Goal: Transaction & Acquisition: Book appointment/travel/reservation

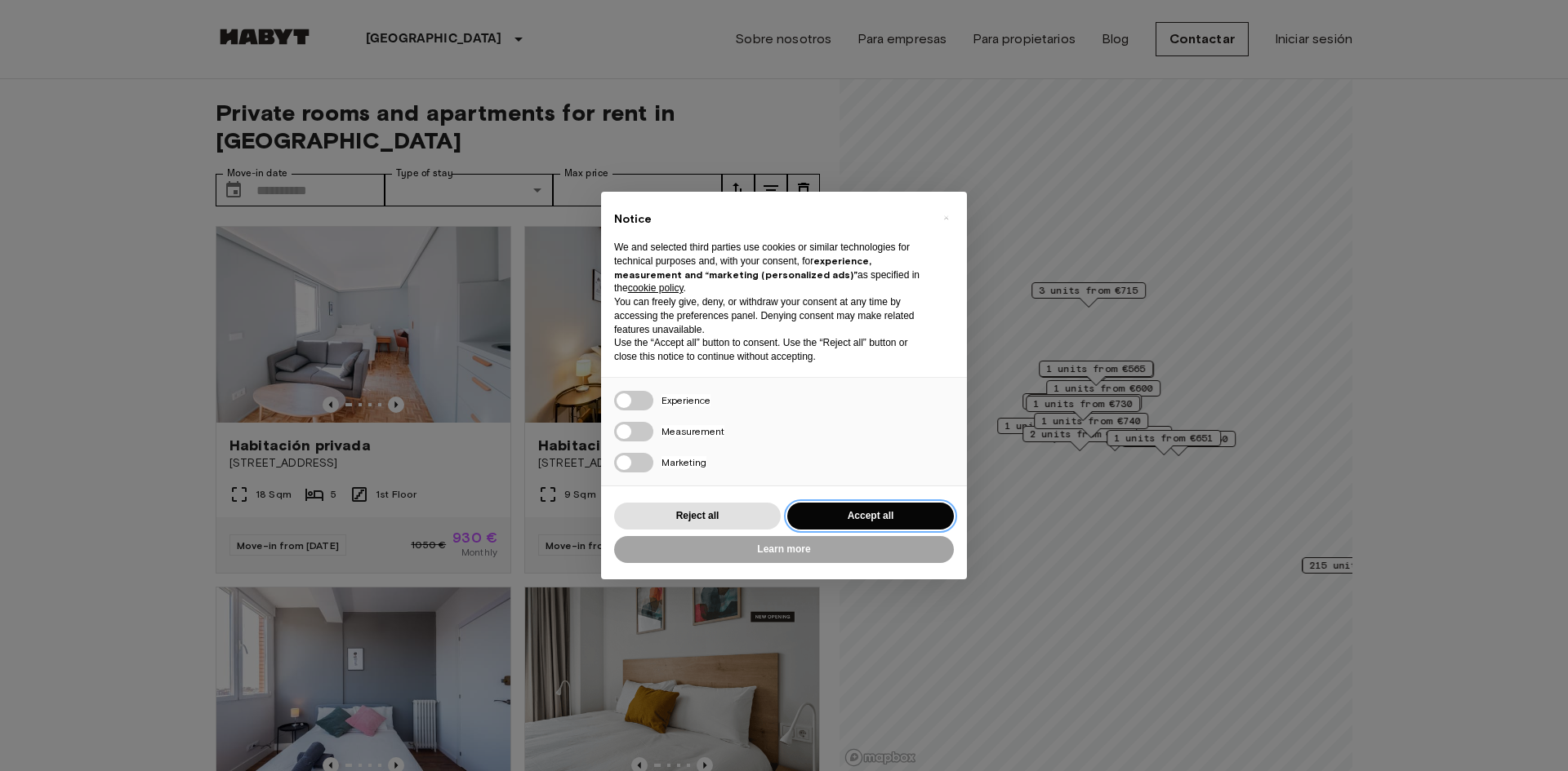
click at [880, 515] on button "Accept all" at bounding box center [871, 517] width 166 height 27
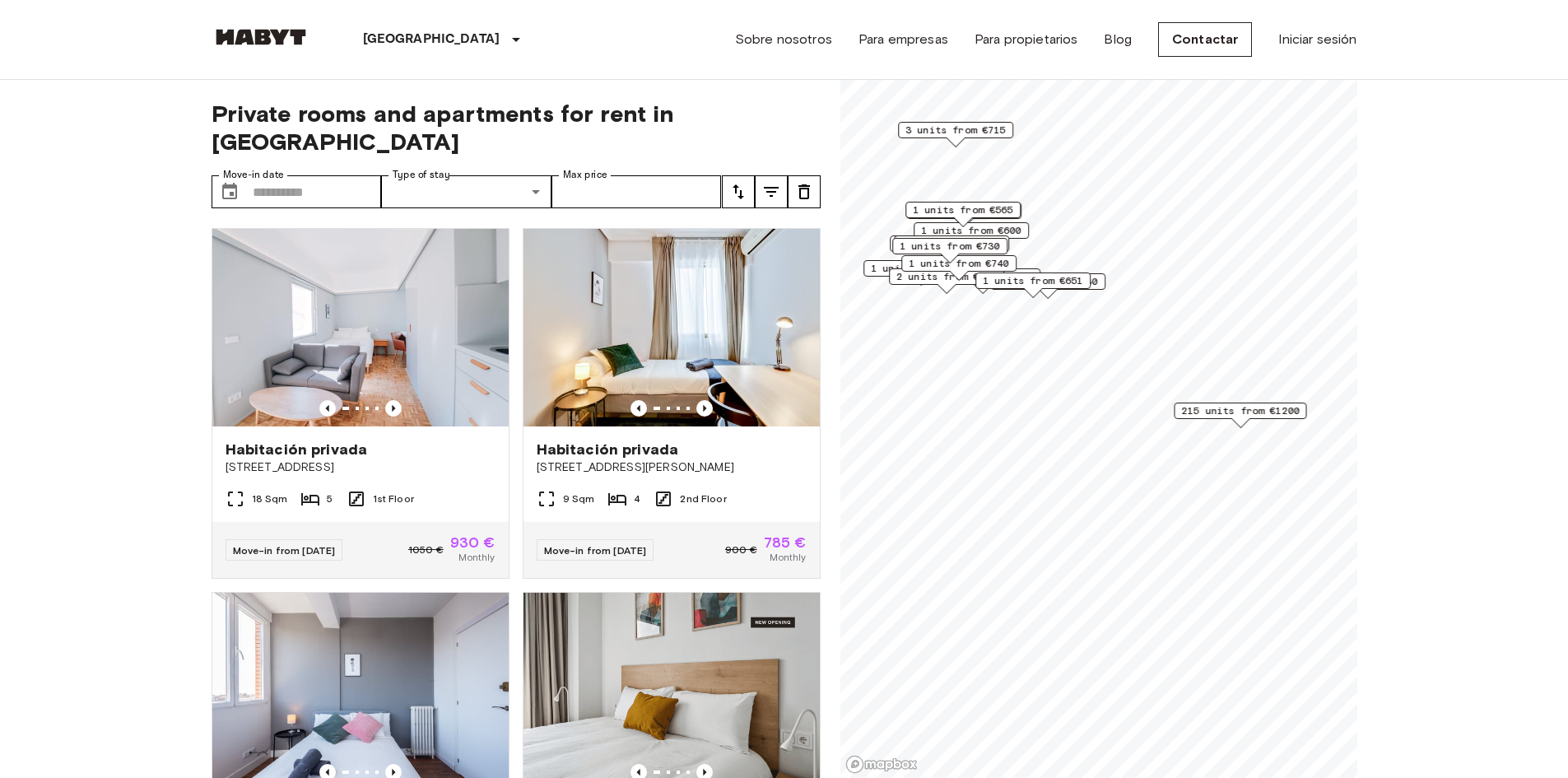
click at [1203, 408] on span "215 units from €1200" at bounding box center [1239, 410] width 118 height 14
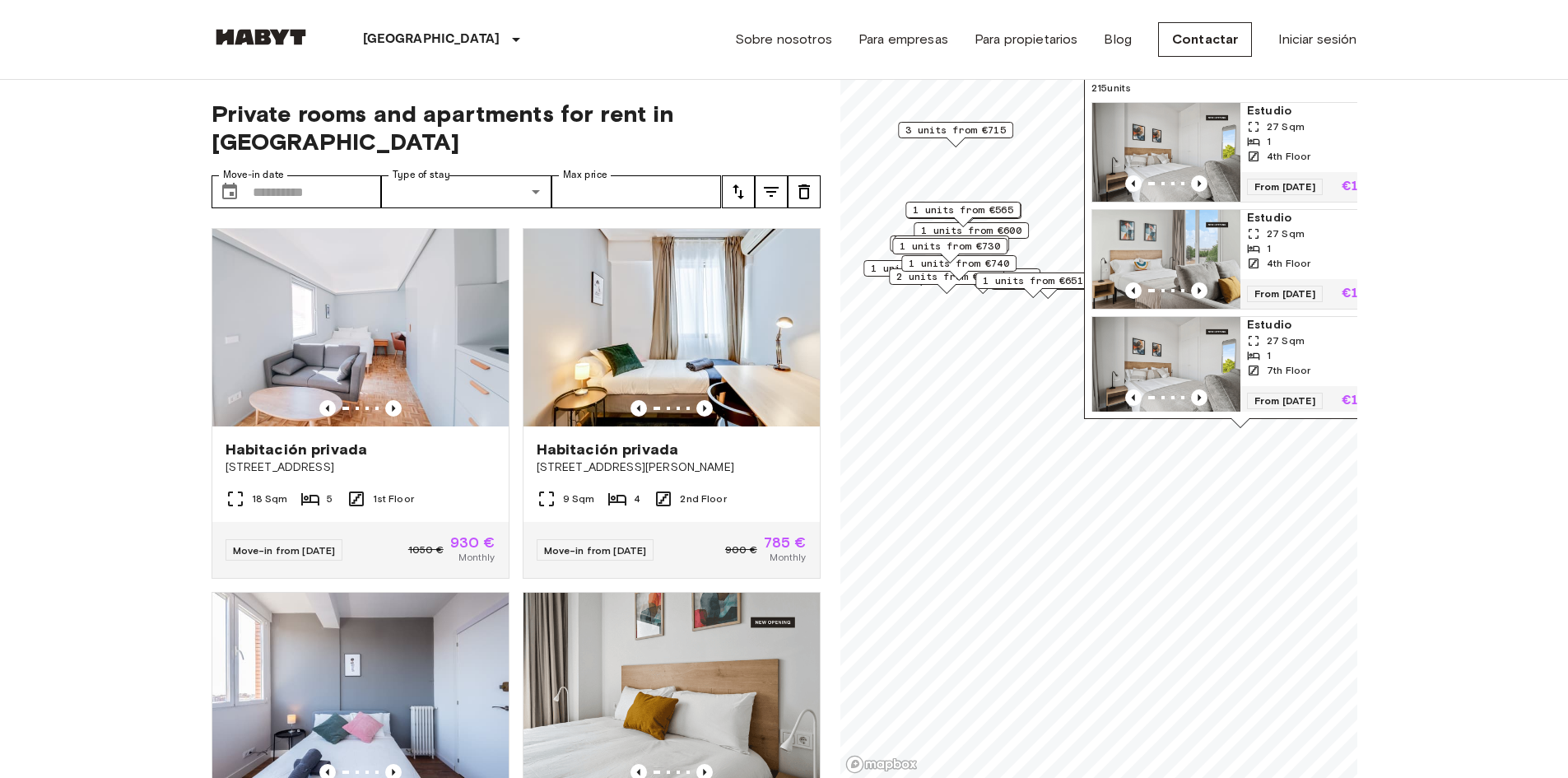
scroll to position [82, 0]
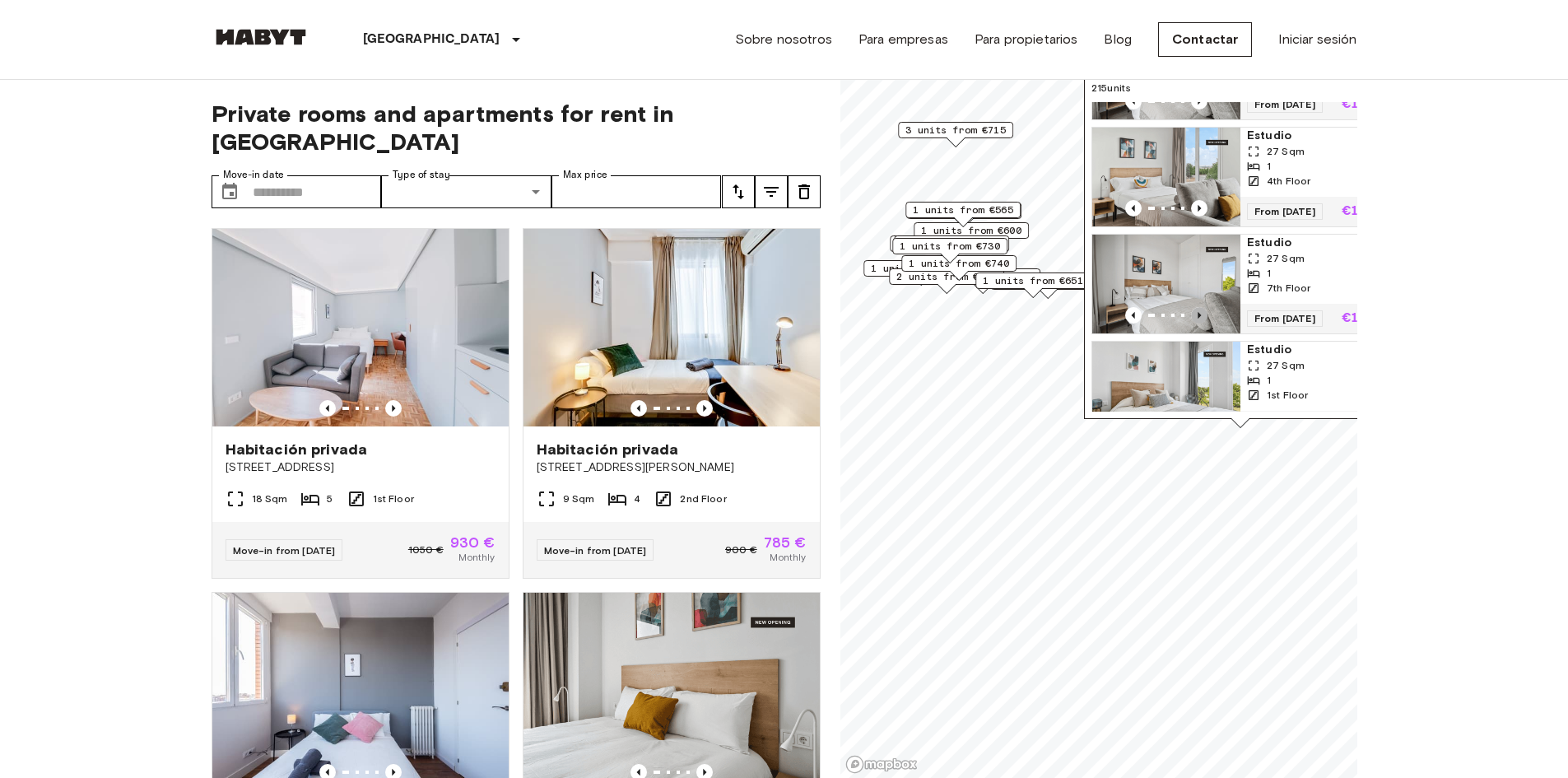
click at [1200, 307] on icon "Previous image" at bounding box center [1199, 314] width 16 height 16
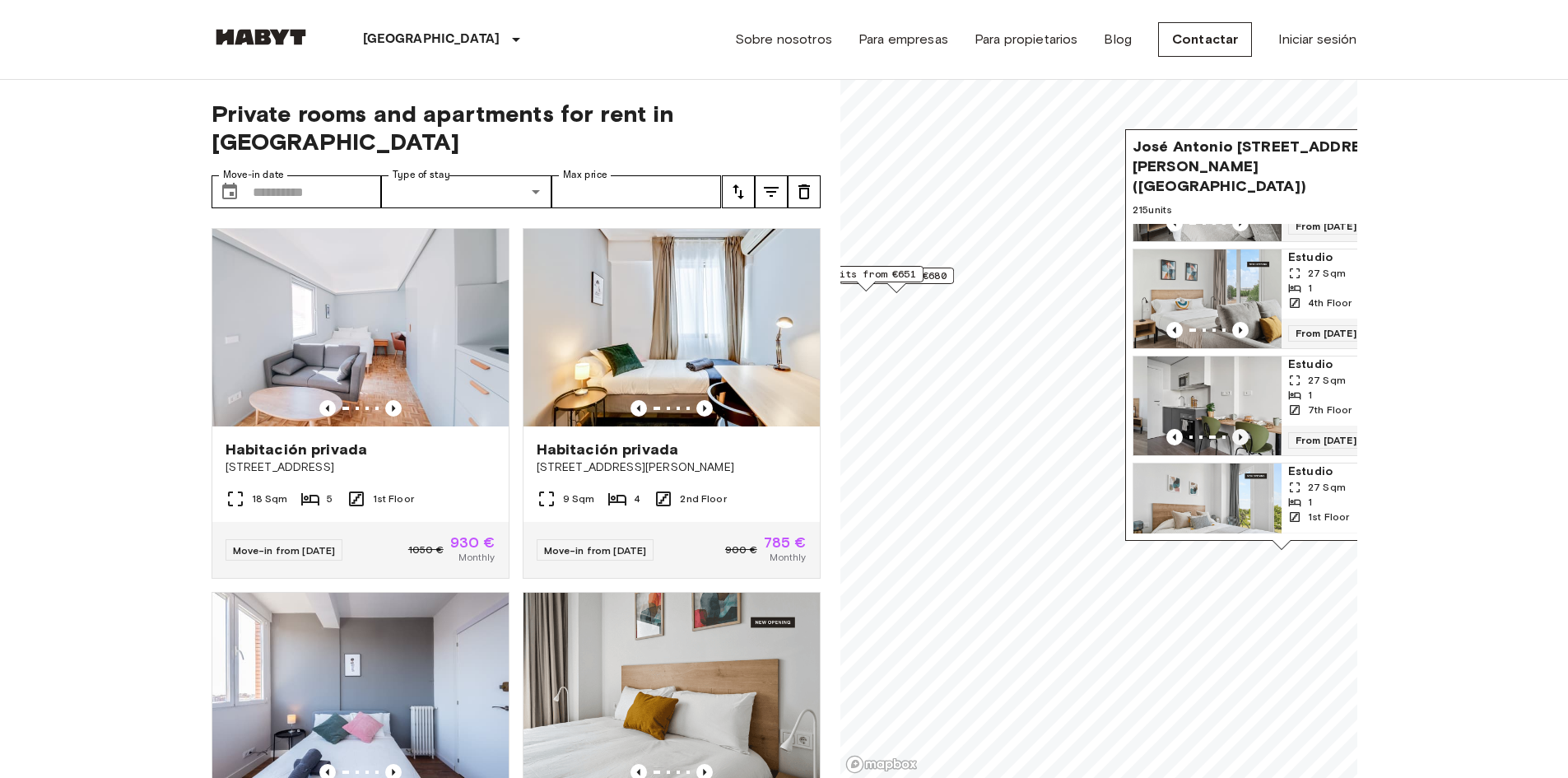
click at [1200, 305] on img "Map marker" at bounding box center [1207, 298] width 148 height 99
